Goal: Browse casually

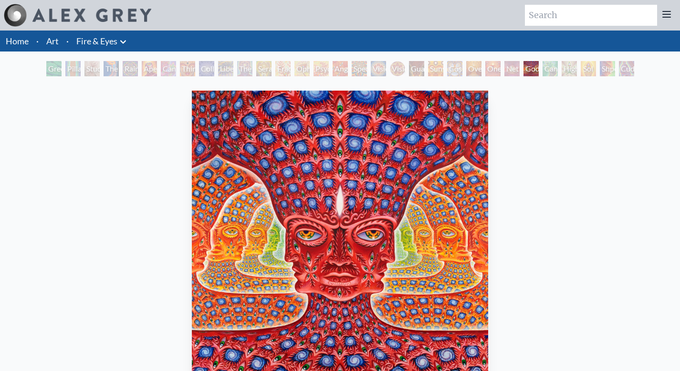
click at [54, 42] on link "Art" at bounding box center [52, 40] width 12 height 13
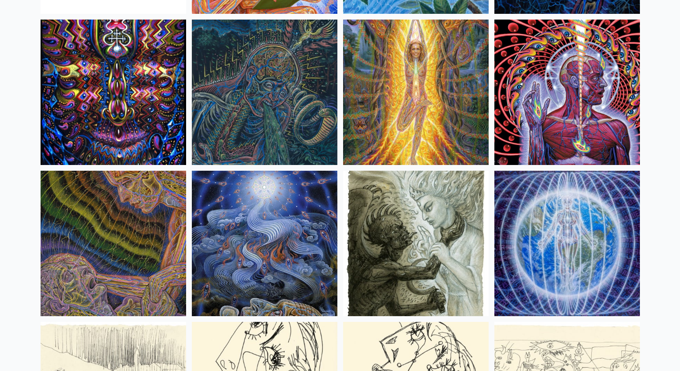
scroll to position [5975, 0]
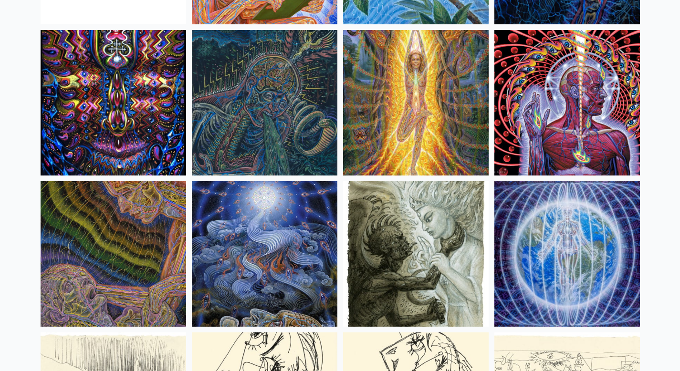
click at [523, 105] on img at bounding box center [567, 103] width 146 height 146
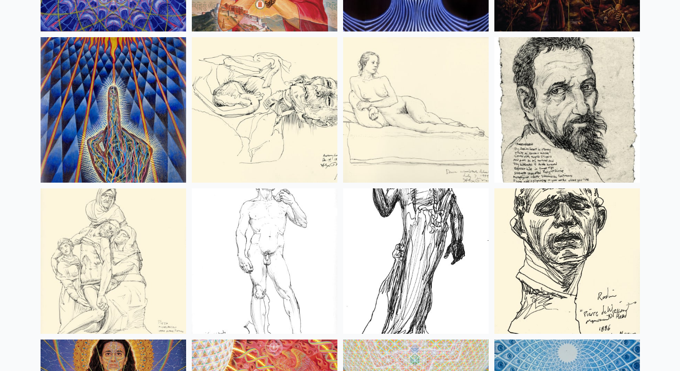
scroll to position [8482, 0]
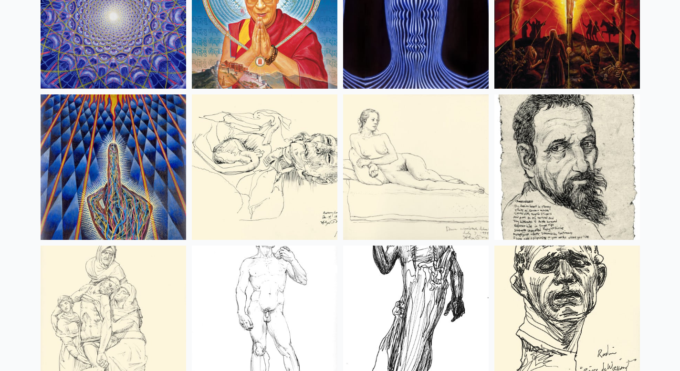
click at [405, 68] on img at bounding box center [416, 16] width 146 height 146
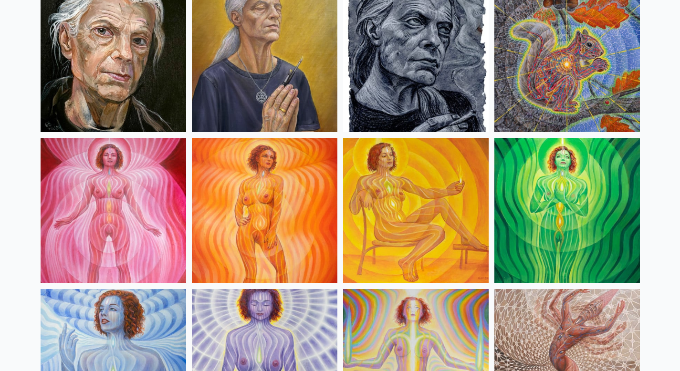
scroll to position [537, 0]
